Goal: Task Accomplishment & Management: Complete application form

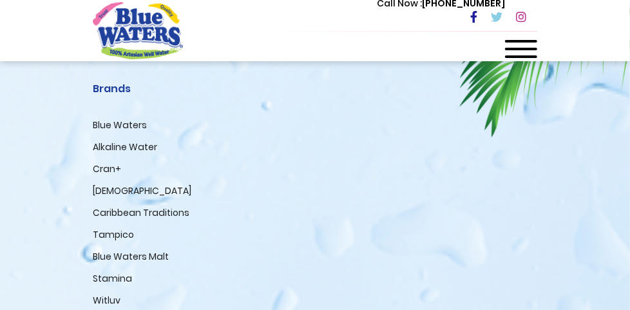
scroll to position [1360, 0]
